Goal: Find specific page/section: Find specific page/section

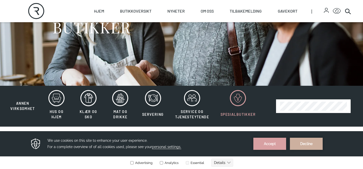
click at [237, 101] on icon at bounding box center [238, 98] width 16 height 16
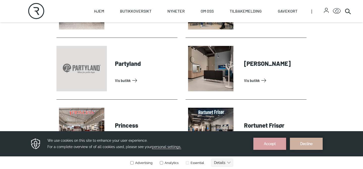
scroll to position [1127, 0]
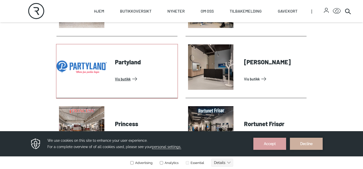
click at [123, 79] on link "Vis butikk" at bounding box center [145, 79] width 60 height 8
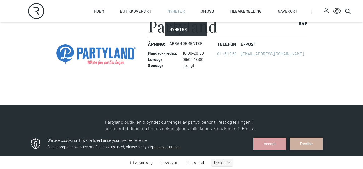
scroll to position [143, 0]
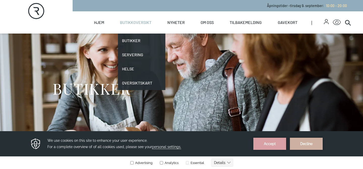
scroll to position [61, 0]
